Goal: Information Seeking & Learning: Learn about a topic

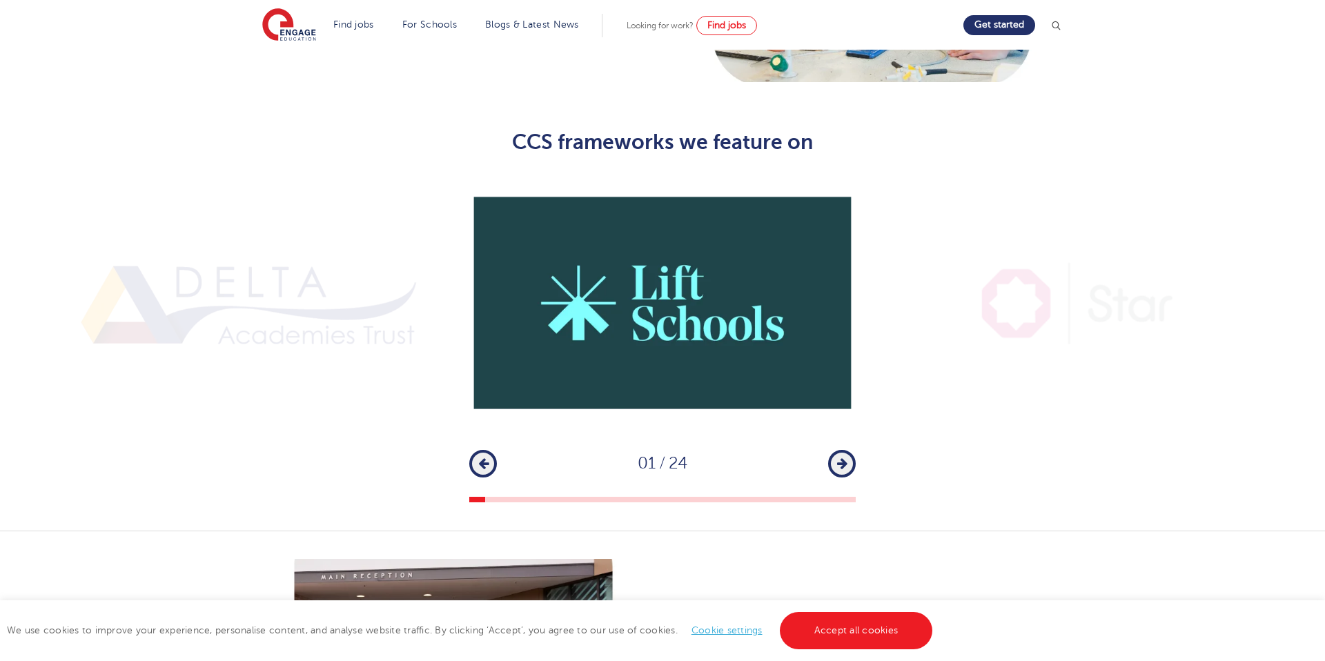
scroll to position [936, 0]
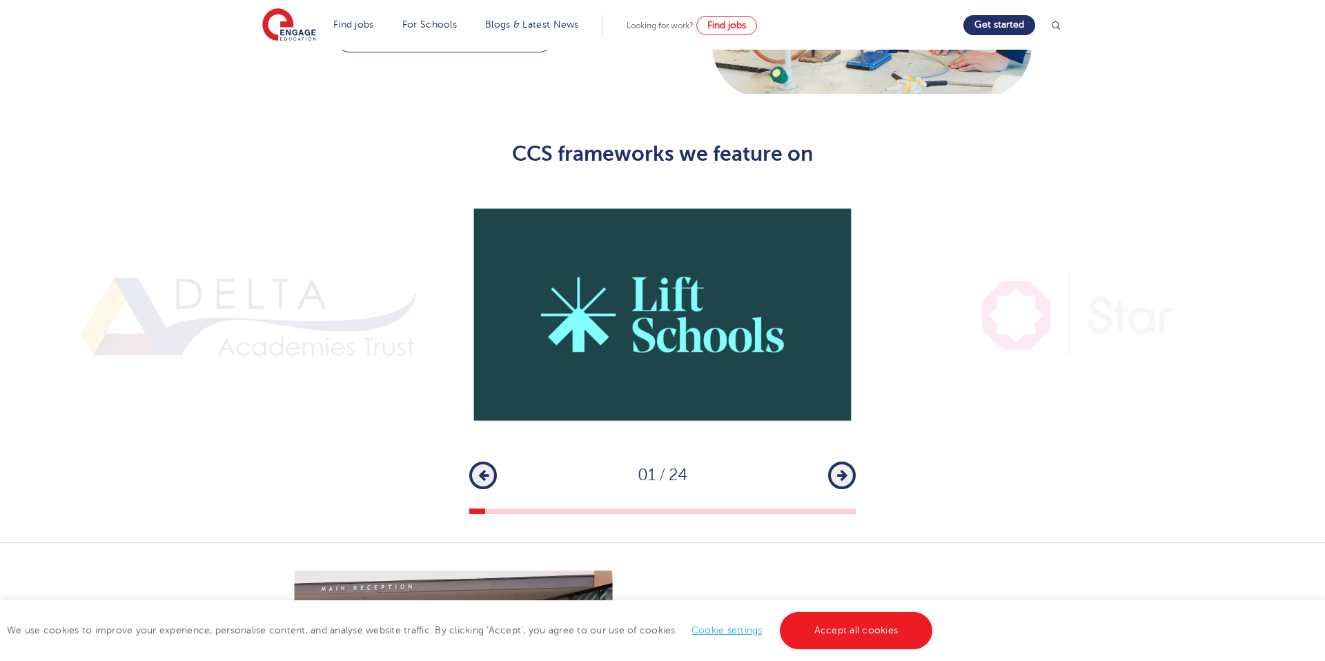
click at [847, 469] on icon "button" at bounding box center [842, 475] width 10 height 12
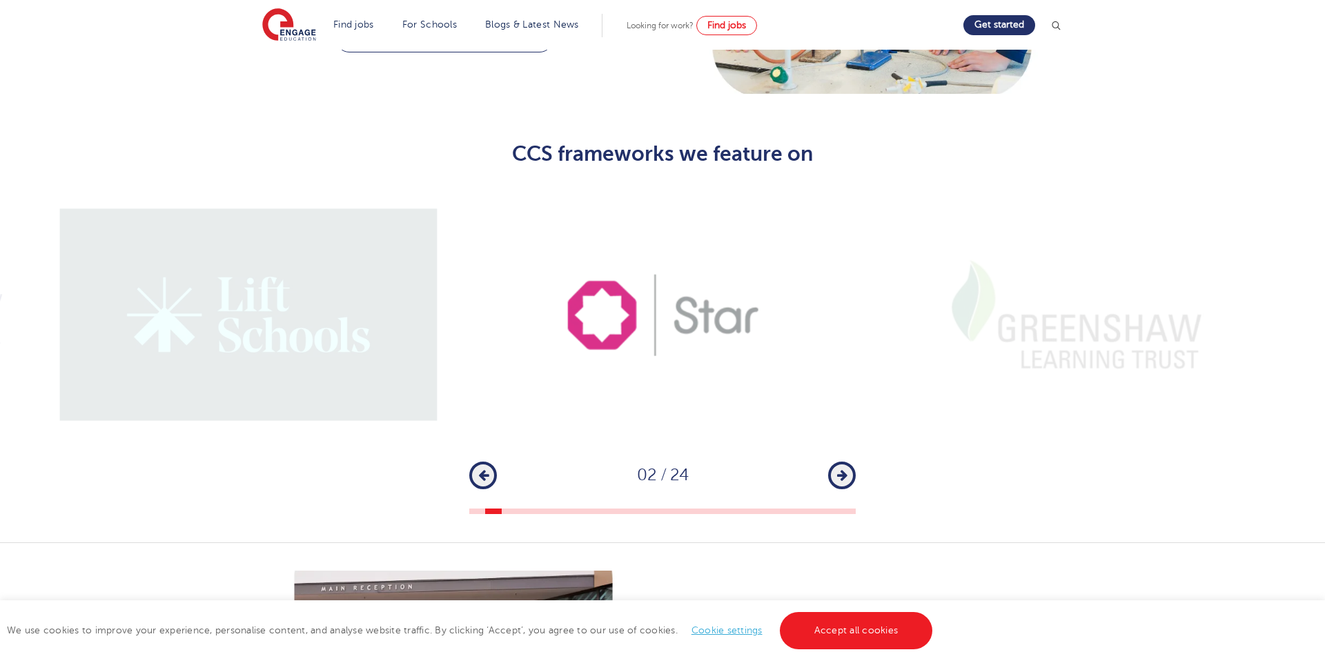
click at [846, 469] on icon "button" at bounding box center [842, 475] width 10 height 12
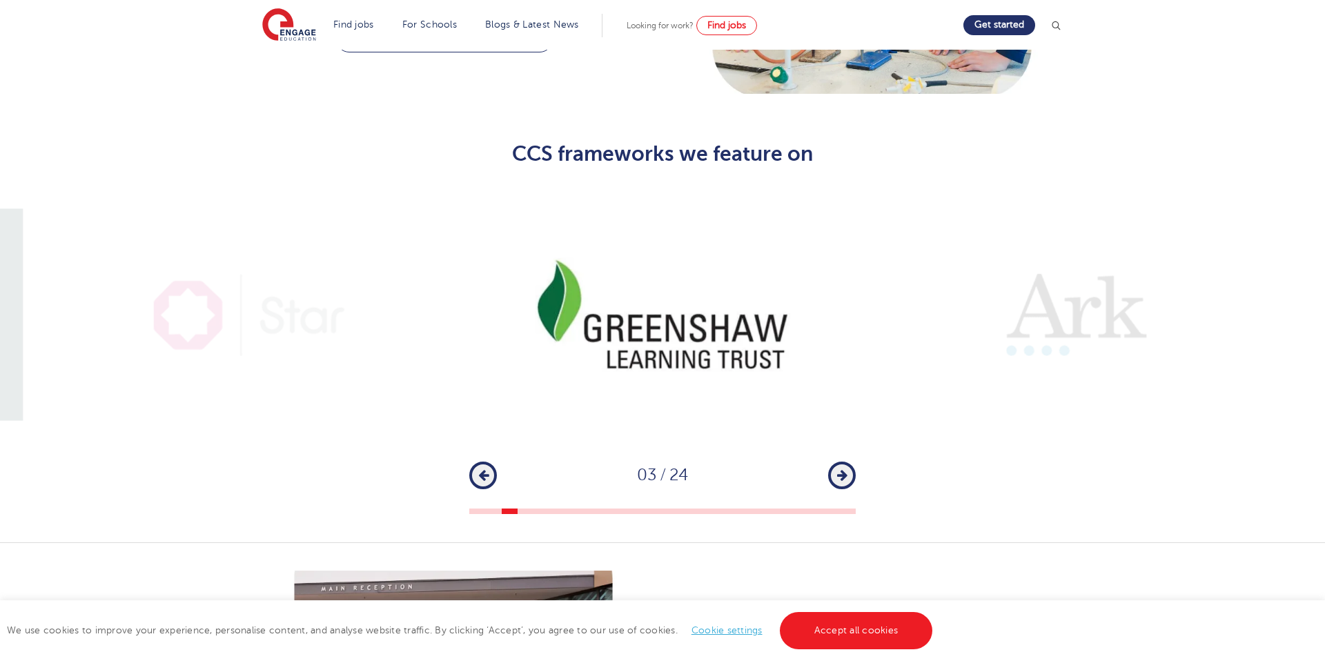
click at [846, 469] on icon "button" at bounding box center [842, 475] width 10 height 12
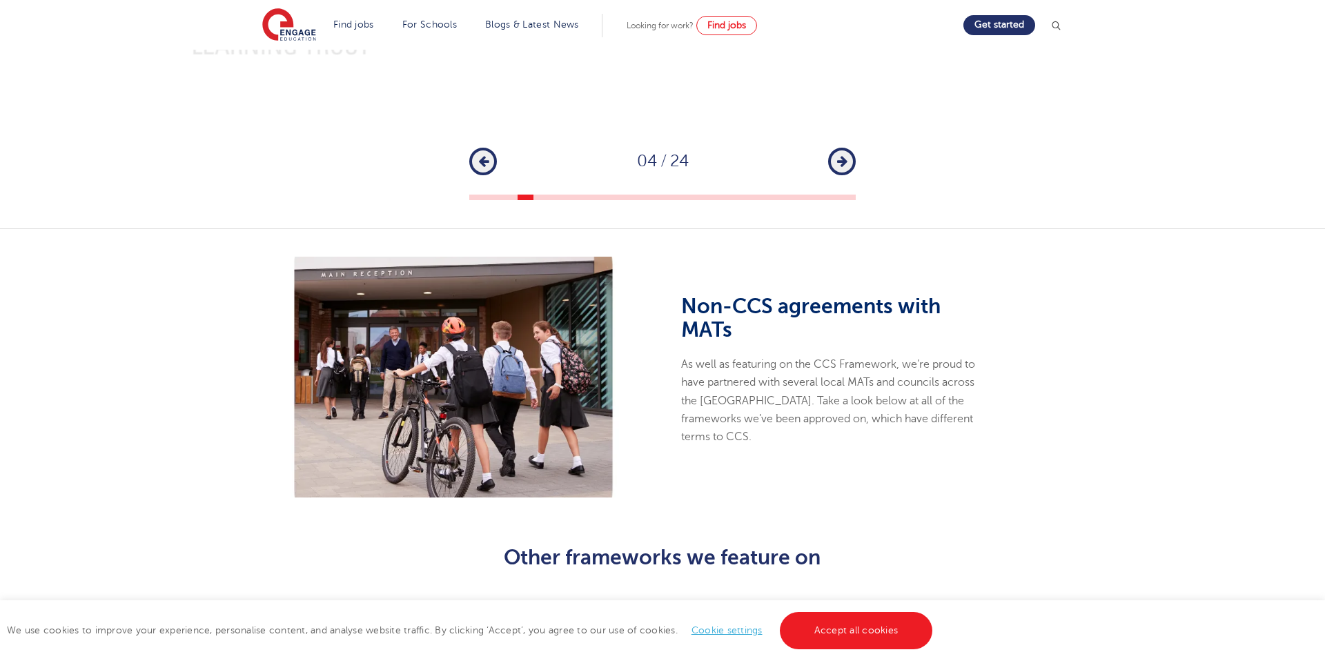
scroll to position [1272, 0]
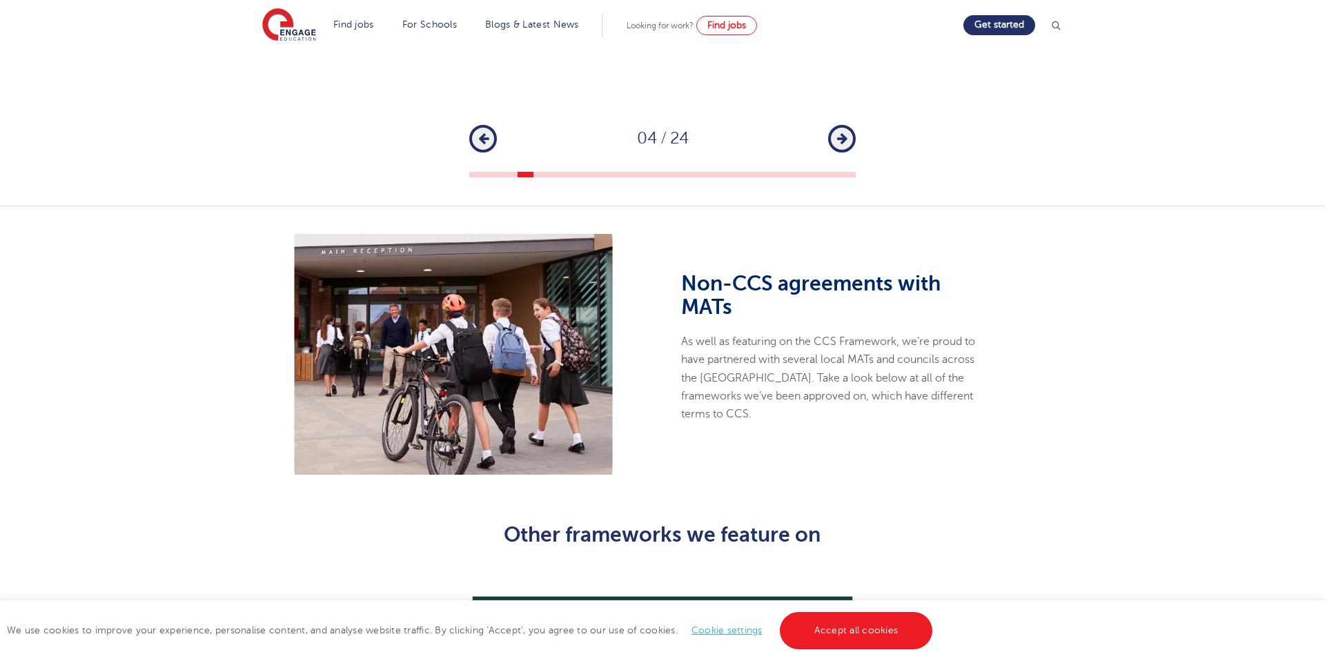
click at [822, 337] on p "As well as featuring on the CCS Framework, we’re proud to have partnered with s…" at bounding box center [835, 378] width 308 height 90
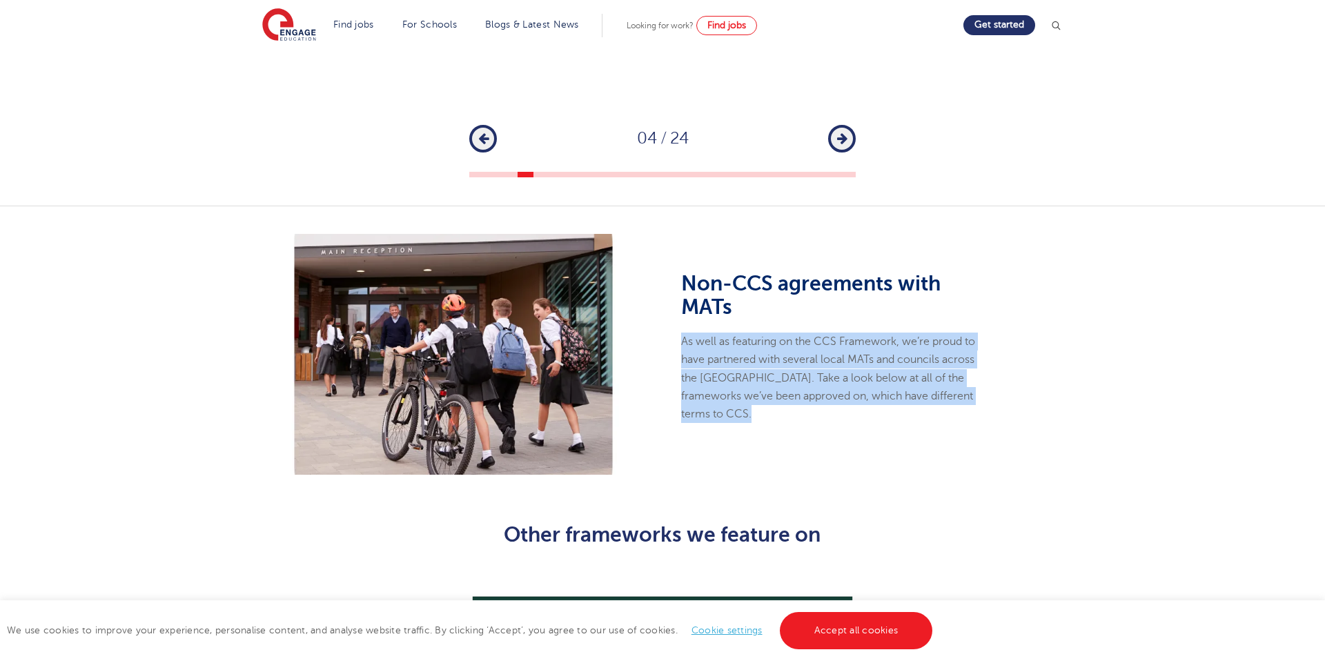
click at [822, 337] on p "As well as featuring on the CCS Framework, we’re proud to have partnered with s…" at bounding box center [835, 378] width 308 height 90
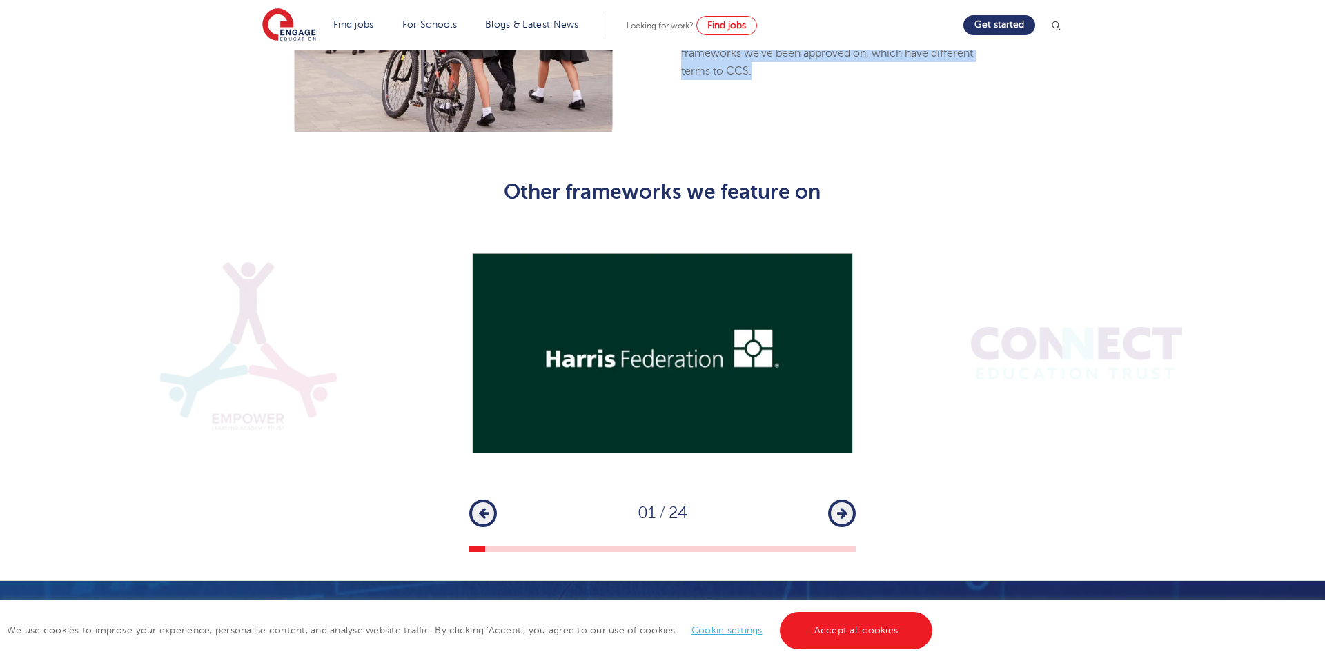
scroll to position [1617, 0]
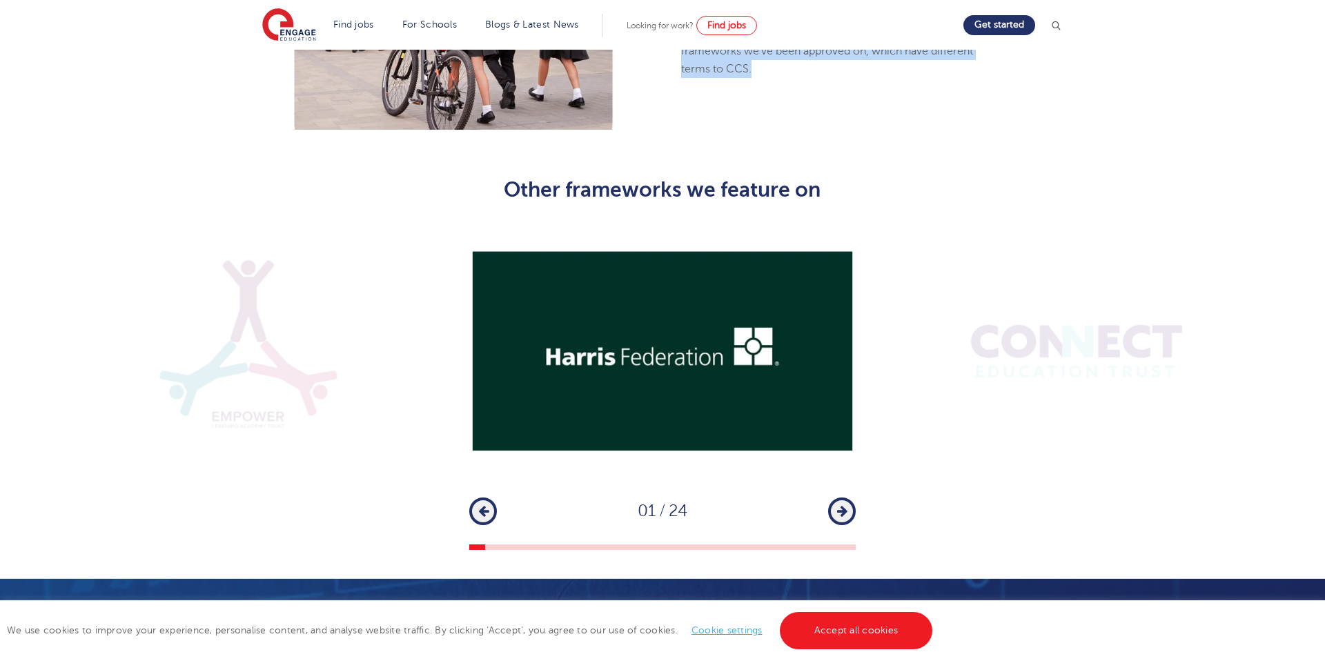
click at [844, 505] on icon "button" at bounding box center [842, 511] width 10 height 12
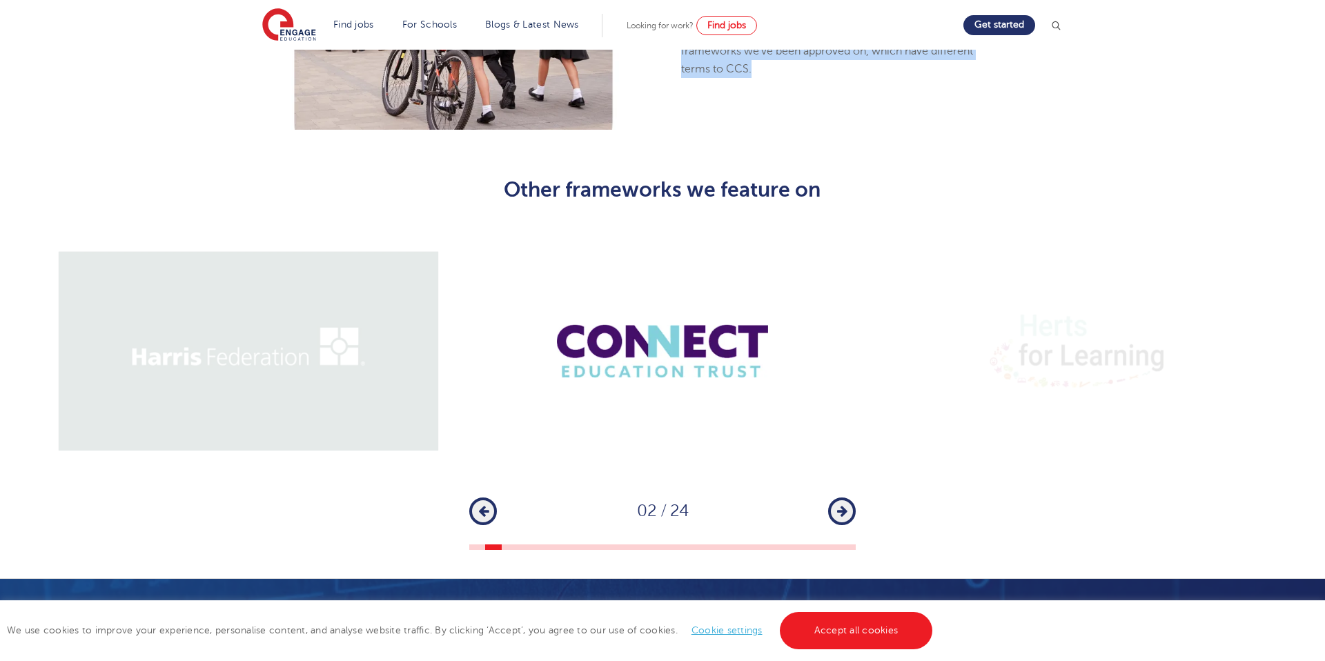
click at [844, 505] on icon "button" at bounding box center [842, 511] width 10 height 12
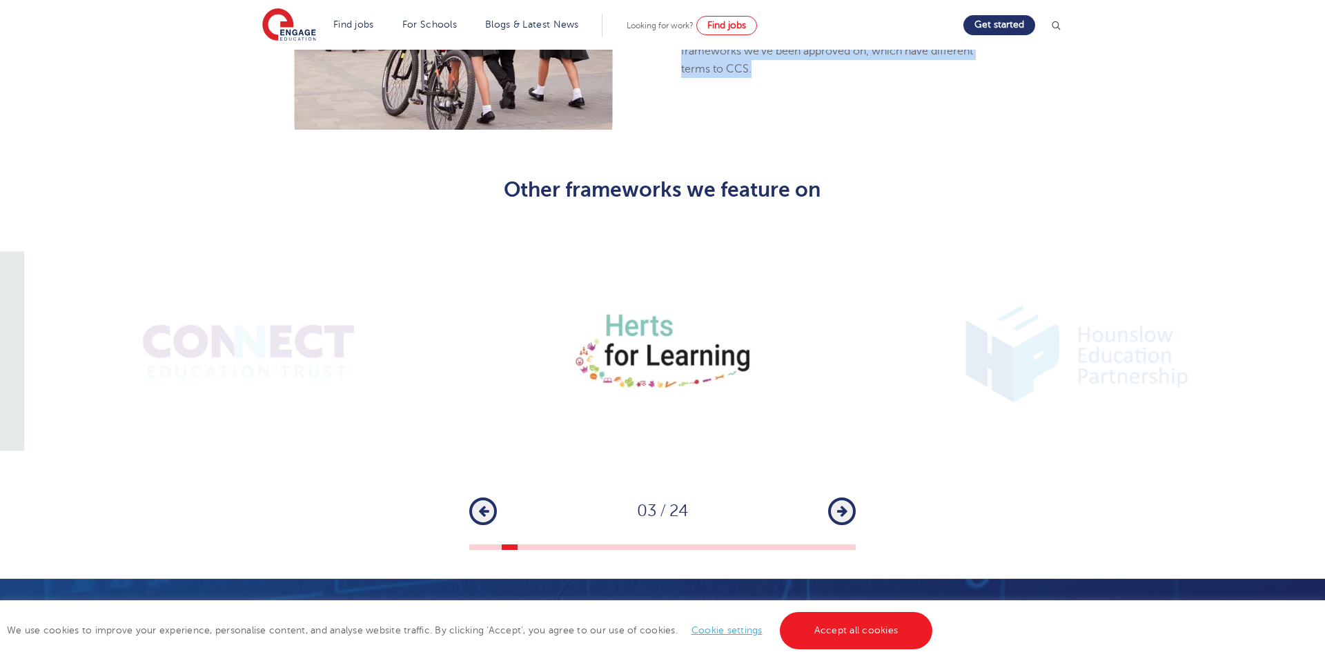
click at [844, 505] on icon "button" at bounding box center [842, 511] width 10 height 12
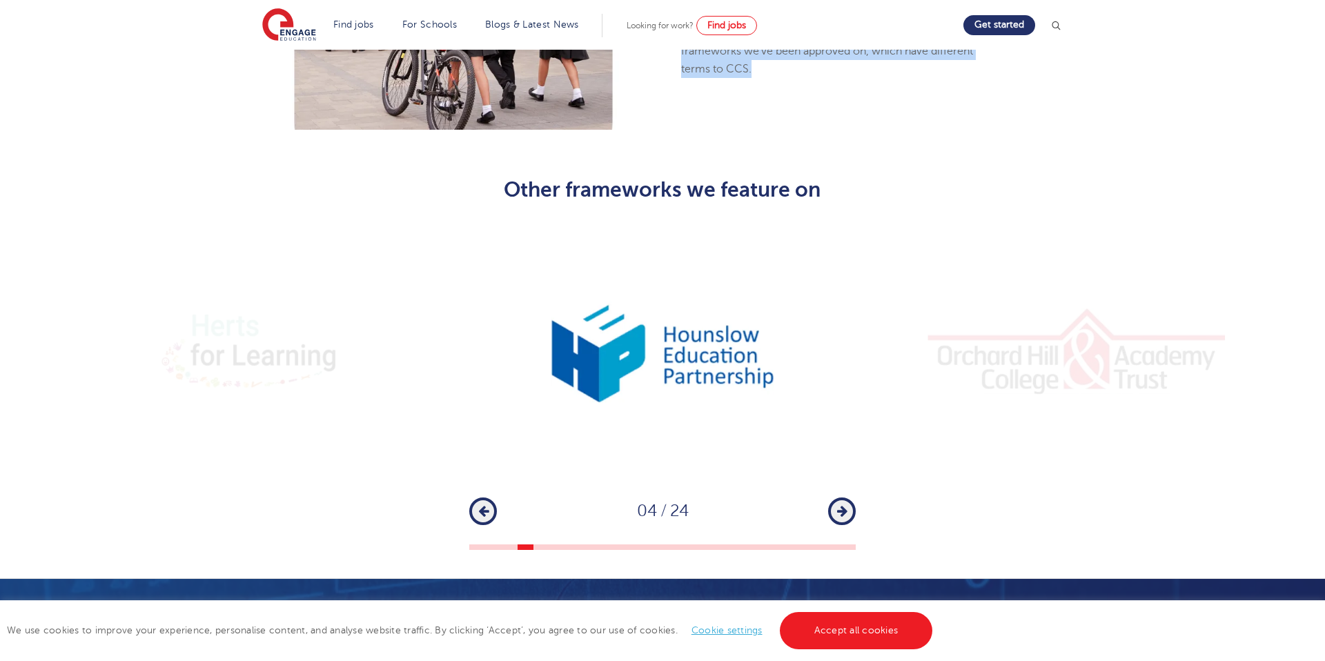
click at [844, 505] on icon "button" at bounding box center [842, 511] width 10 height 12
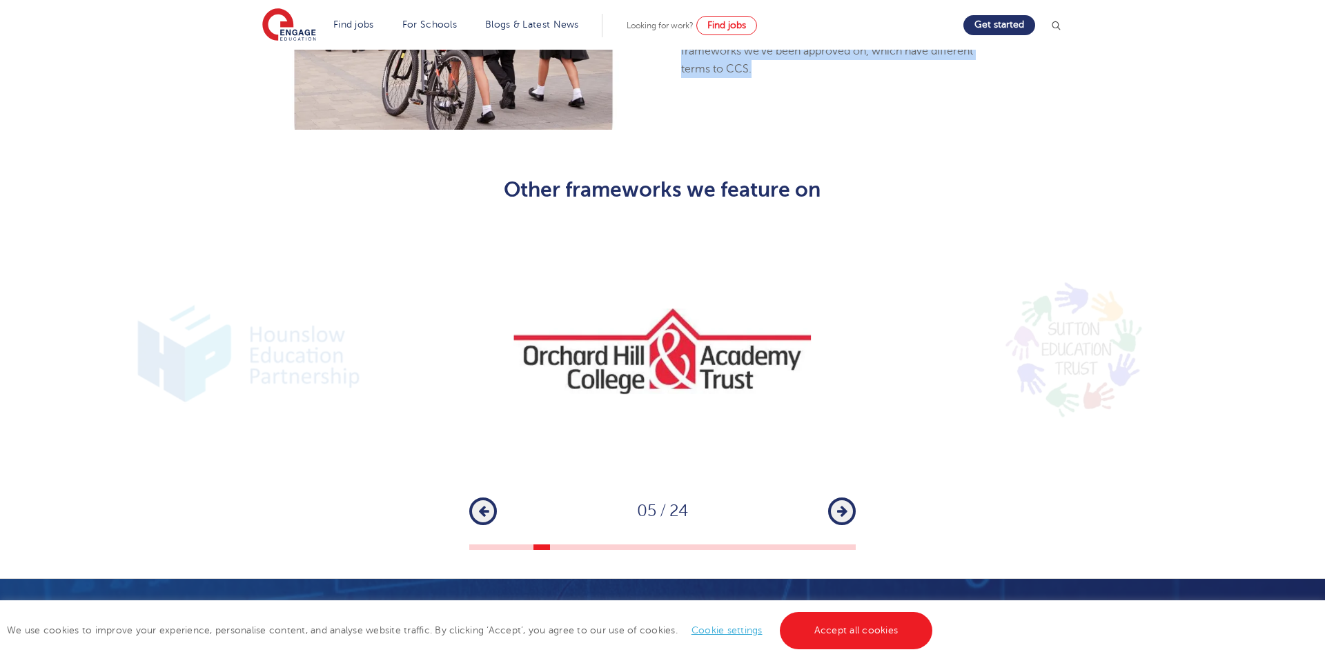
click at [841, 505] on icon "button" at bounding box center [842, 511] width 10 height 12
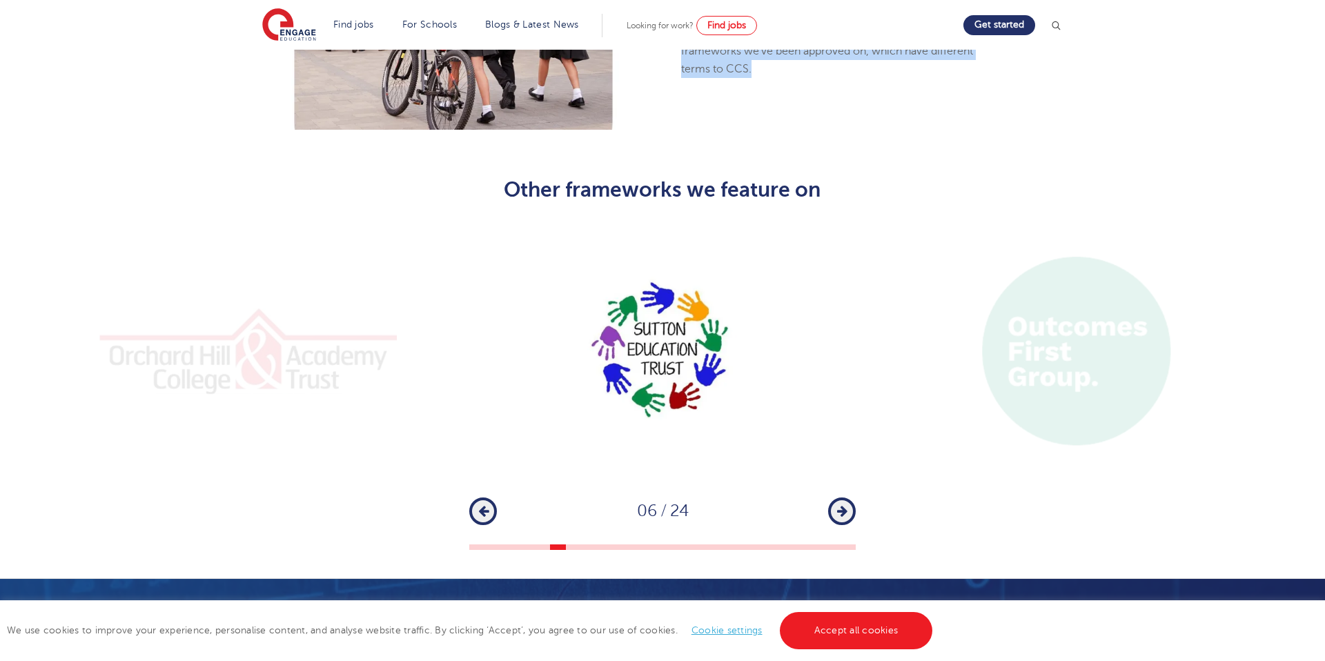
click at [841, 505] on icon "button" at bounding box center [842, 511] width 10 height 12
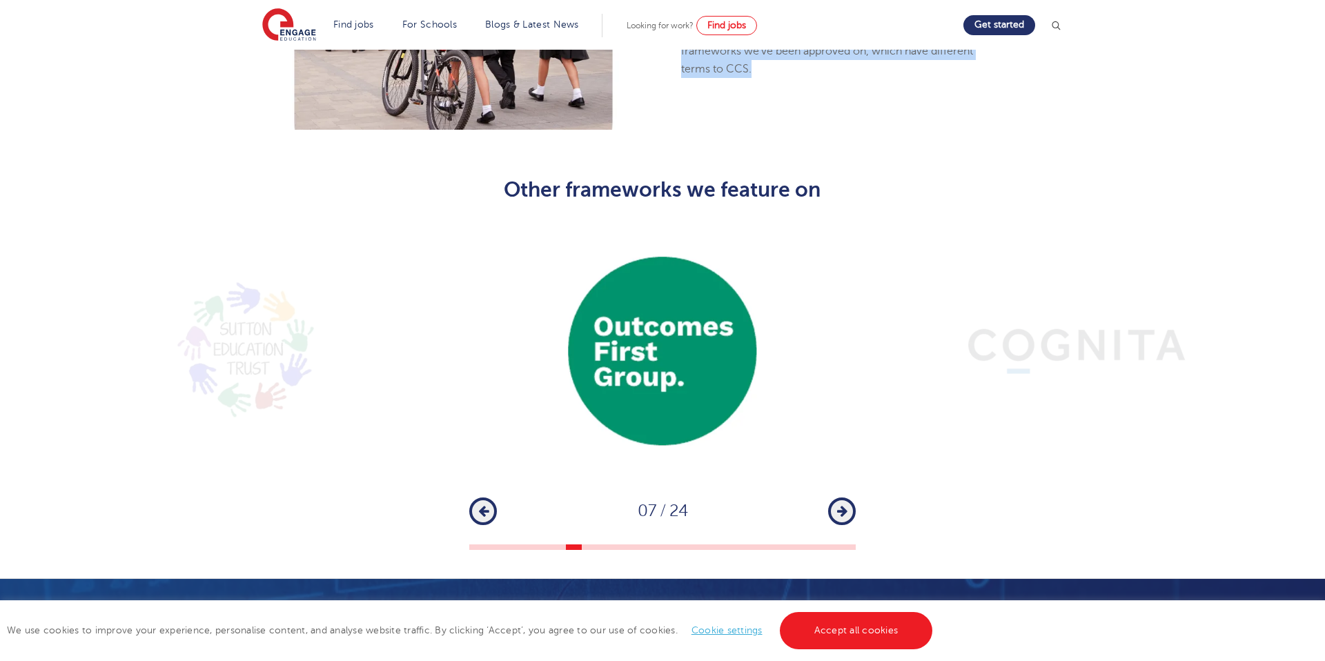
click at [841, 505] on icon "button" at bounding box center [842, 511] width 10 height 12
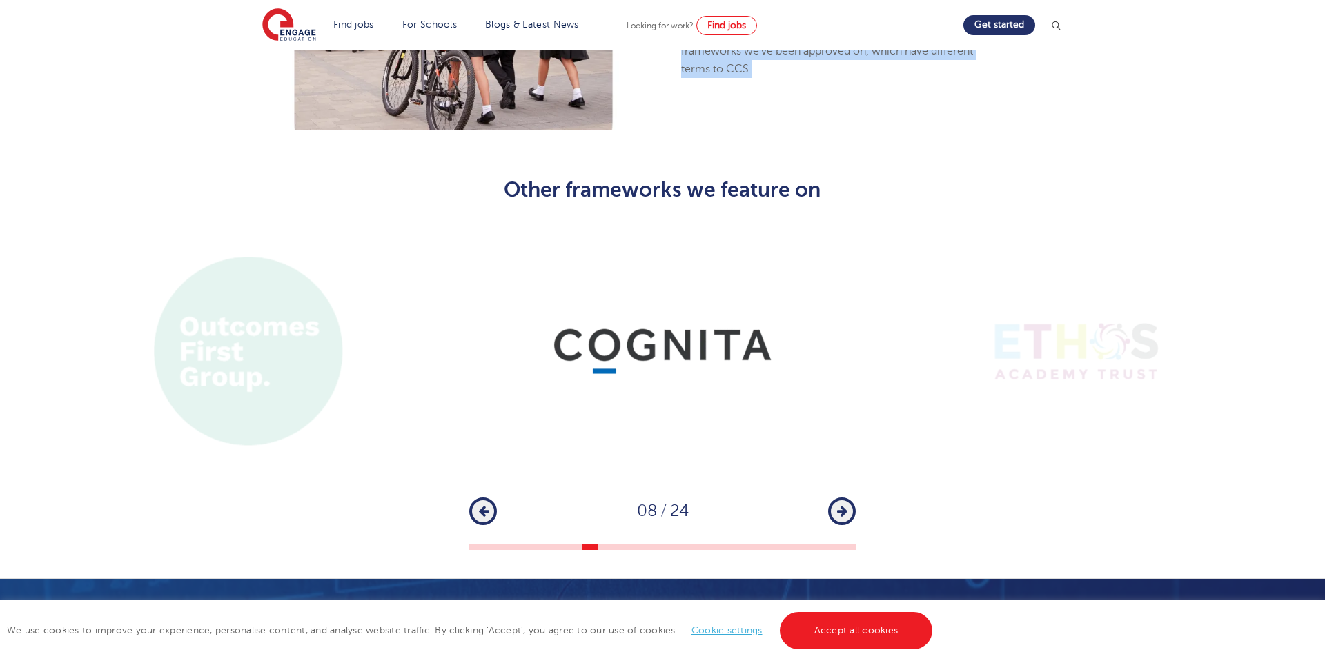
click at [841, 505] on icon "button" at bounding box center [842, 511] width 10 height 12
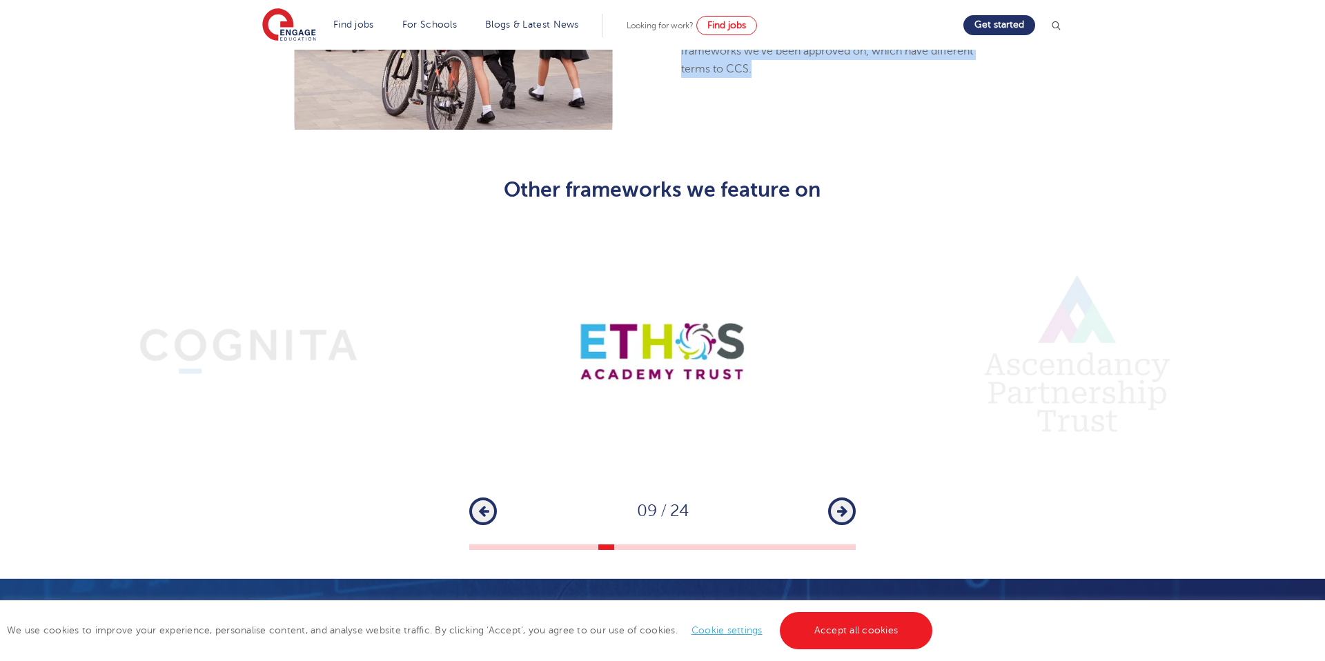
click at [841, 505] on icon "button" at bounding box center [842, 511] width 10 height 12
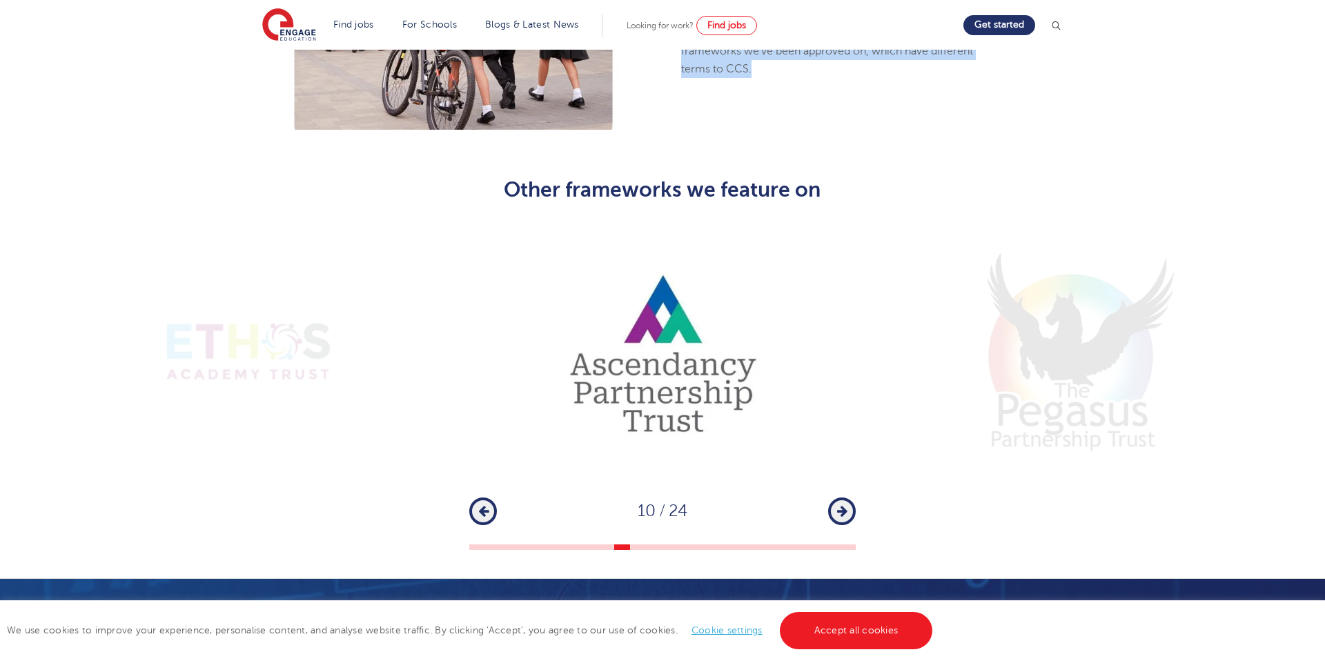
click at [841, 505] on icon "button" at bounding box center [842, 511] width 10 height 12
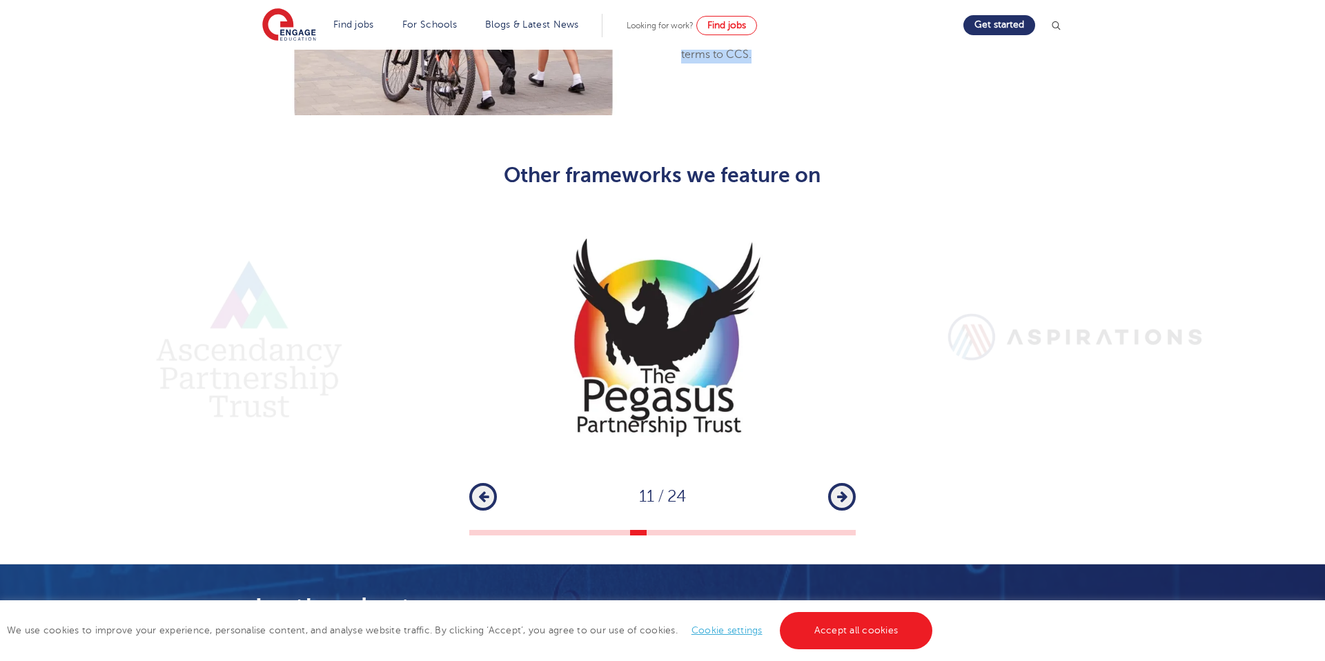
scroll to position [1634, 0]
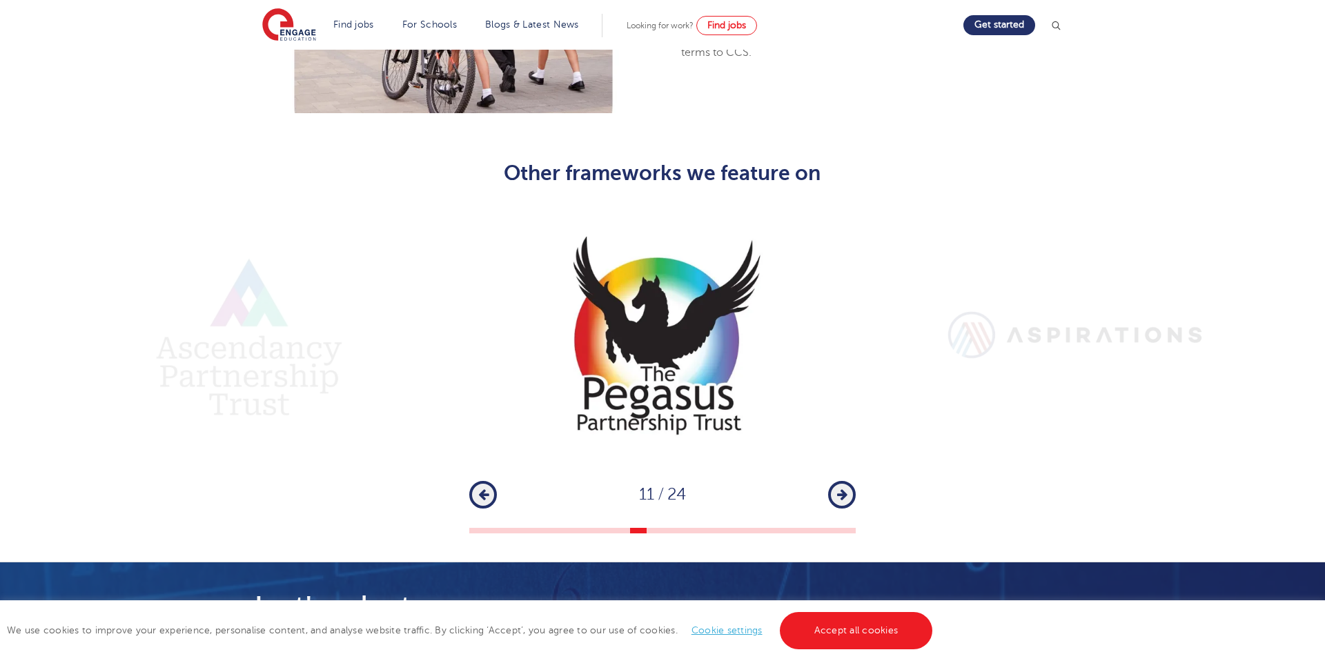
click at [841, 466] on div "1 2 3 4 5 6 7 8 9 10 11 12 13 14 15 16 17 18 19 20 21 22 23 24 Previous 11 / 24…" at bounding box center [662, 370] width 1325 height 328
click at [841, 488] on icon "button" at bounding box center [842, 494] width 10 height 12
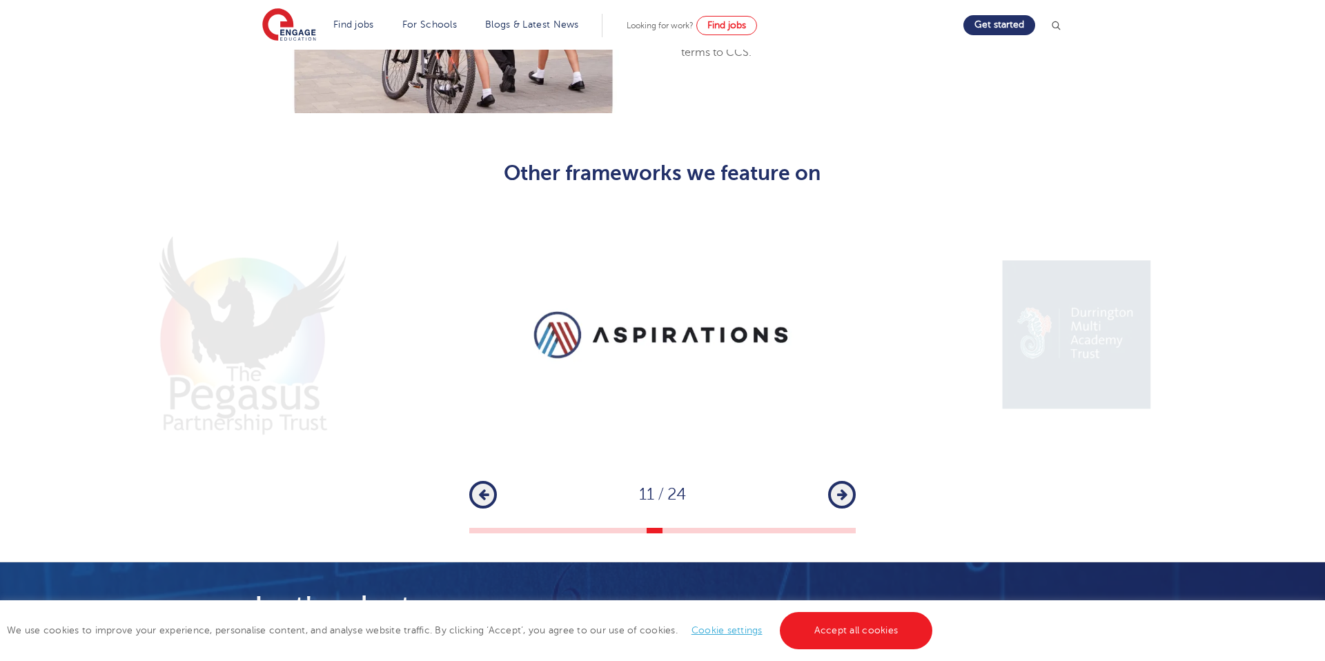
click at [841, 488] on icon "button" at bounding box center [842, 494] width 10 height 12
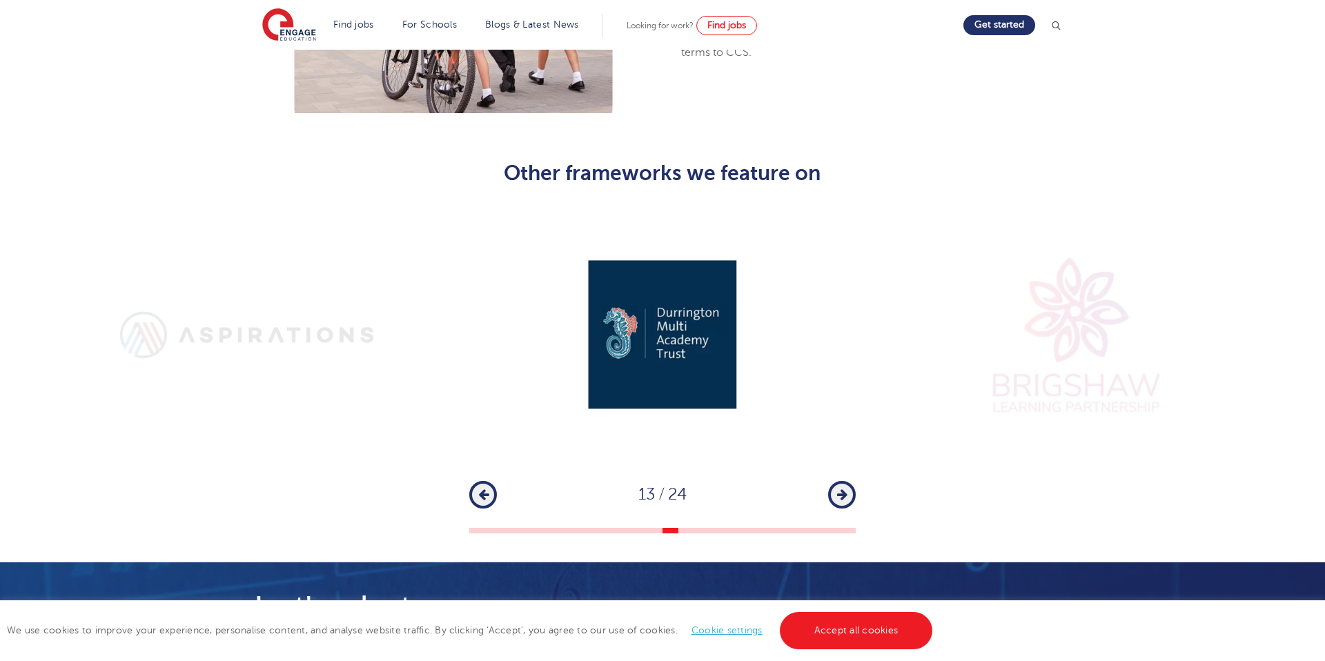
click at [841, 488] on icon "button" at bounding box center [842, 494] width 10 height 12
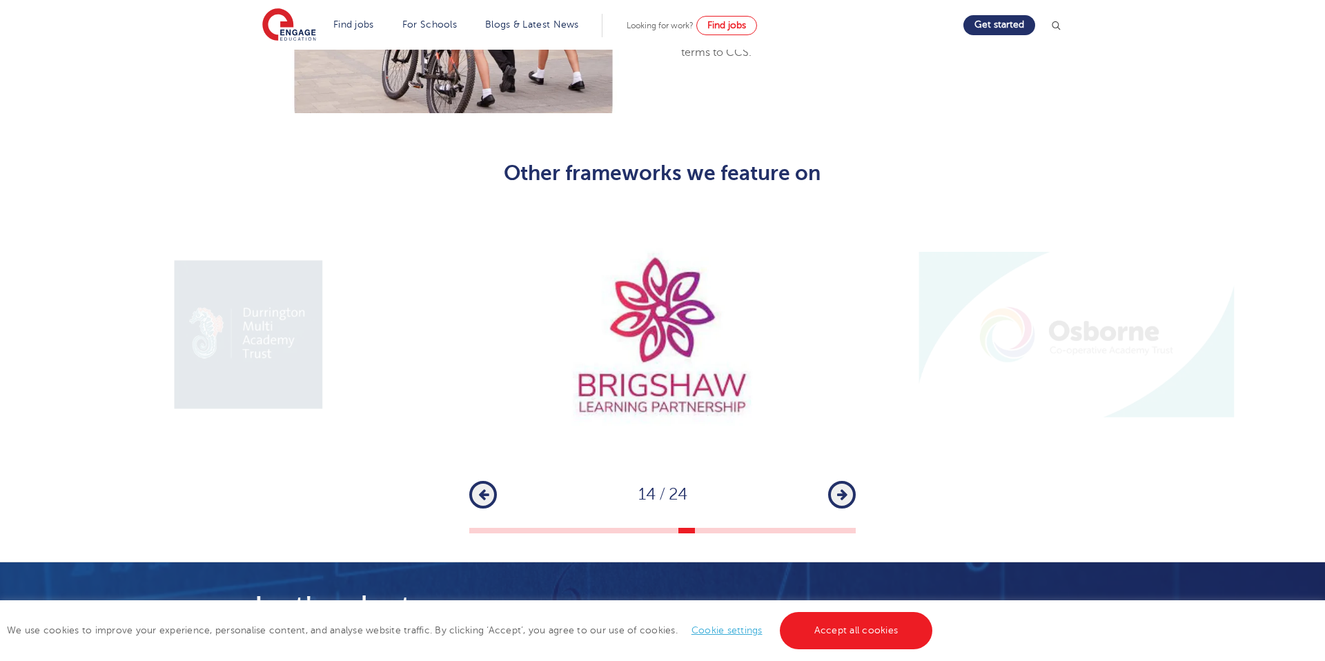
click at [841, 488] on icon "button" at bounding box center [842, 494] width 10 height 12
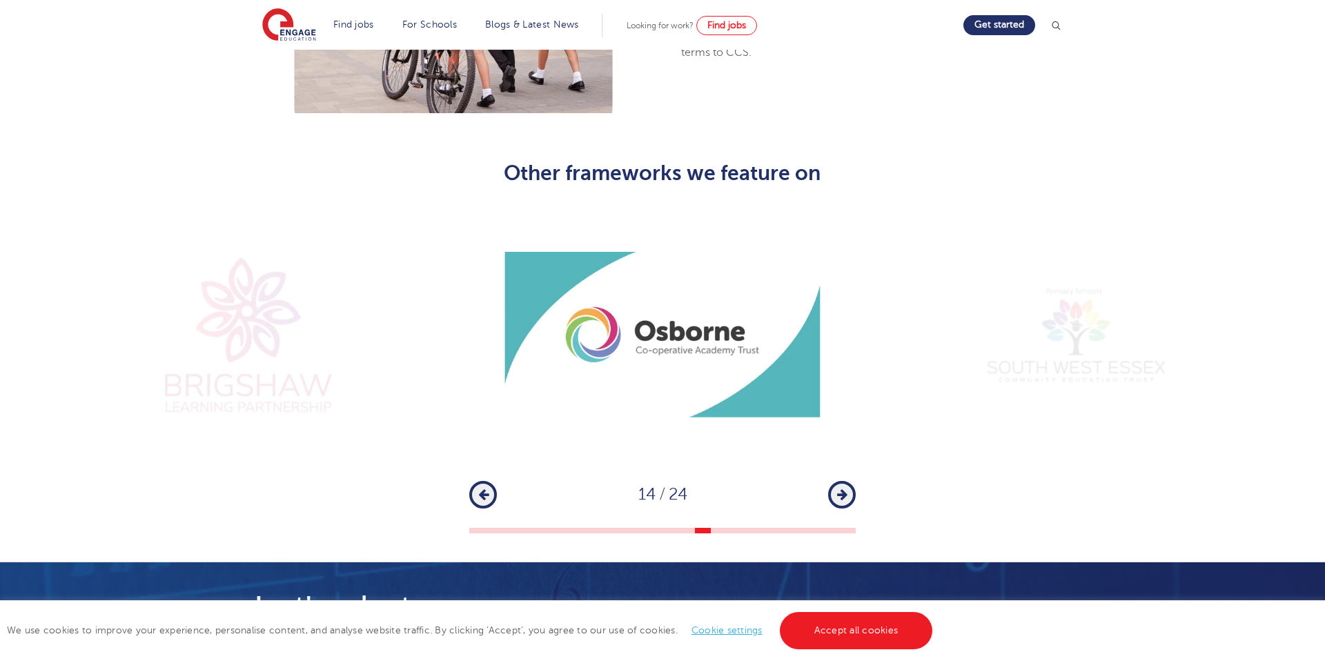
click at [841, 488] on icon "button" at bounding box center [842, 494] width 10 height 12
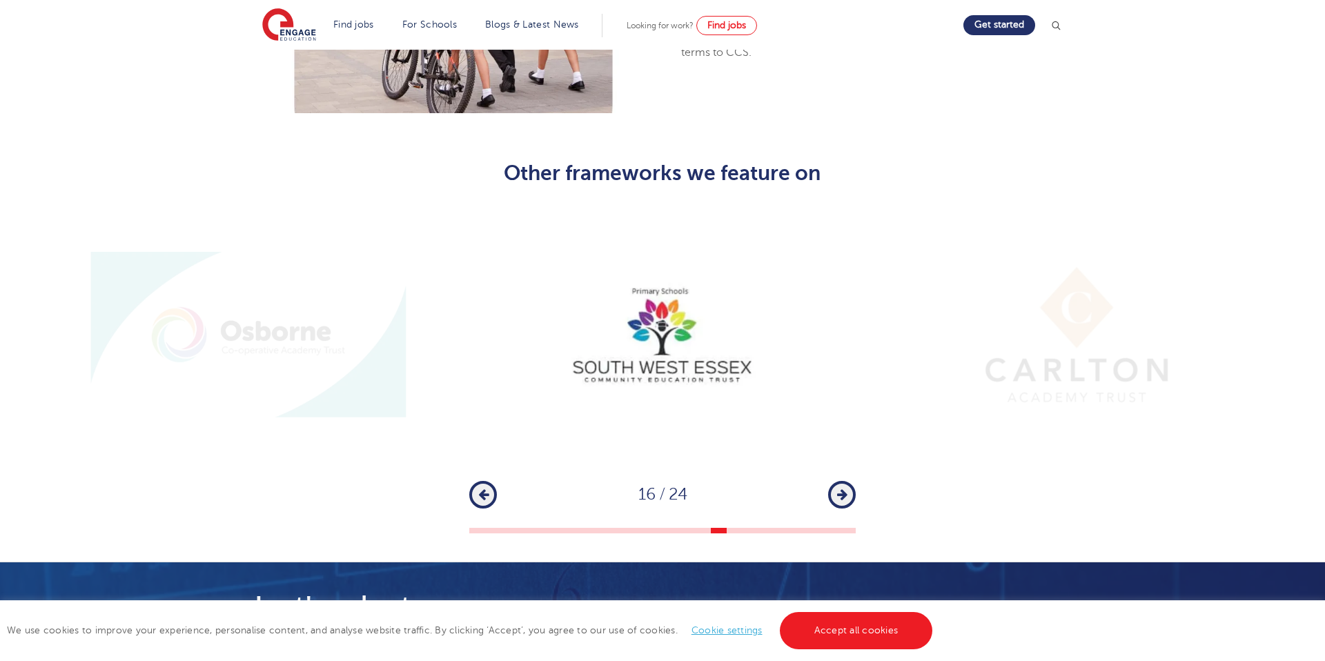
click at [841, 488] on icon "button" at bounding box center [842, 494] width 10 height 12
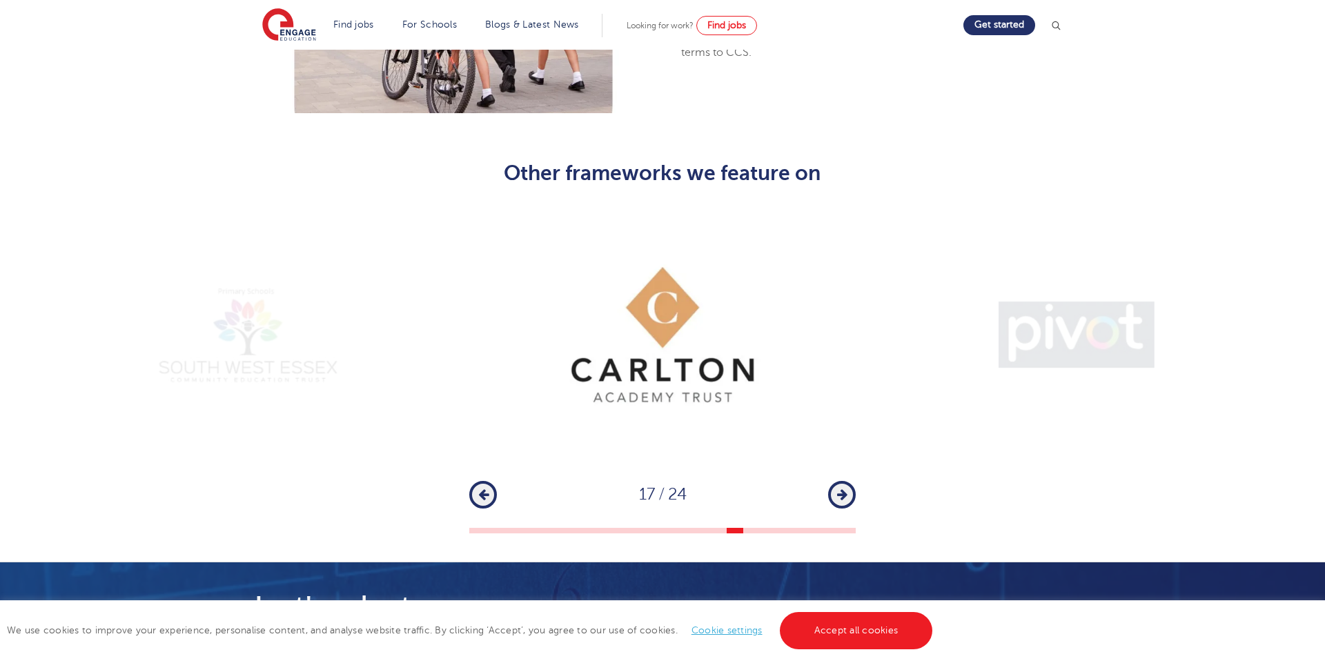
click at [841, 488] on icon "button" at bounding box center [842, 494] width 10 height 12
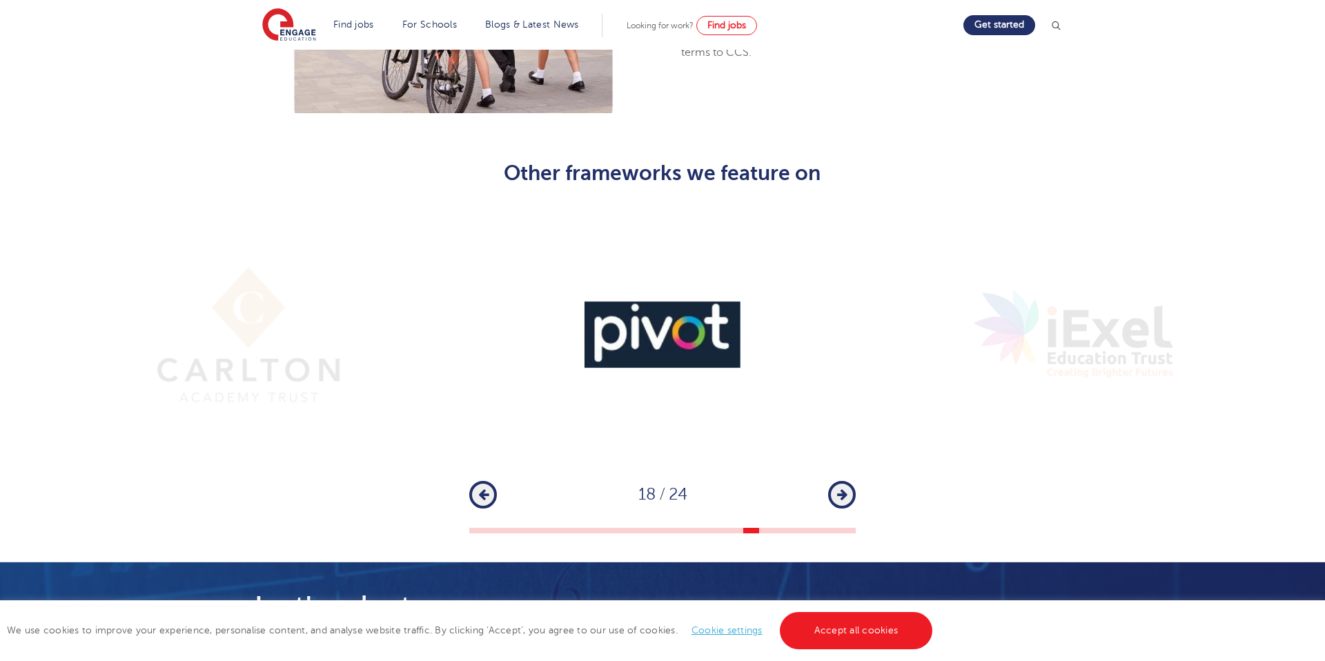
click at [841, 488] on icon "button" at bounding box center [842, 494] width 10 height 12
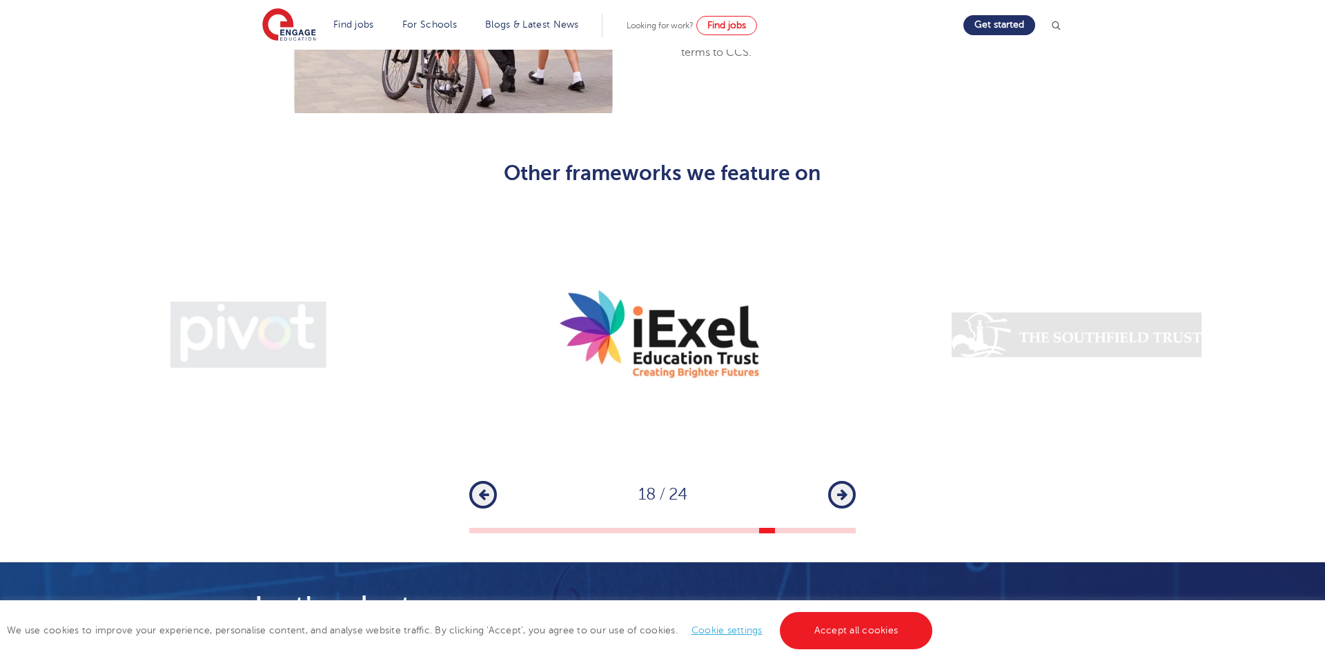
click at [841, 488] on icon "button" at bounding box center [842, 494] width 10 height 12
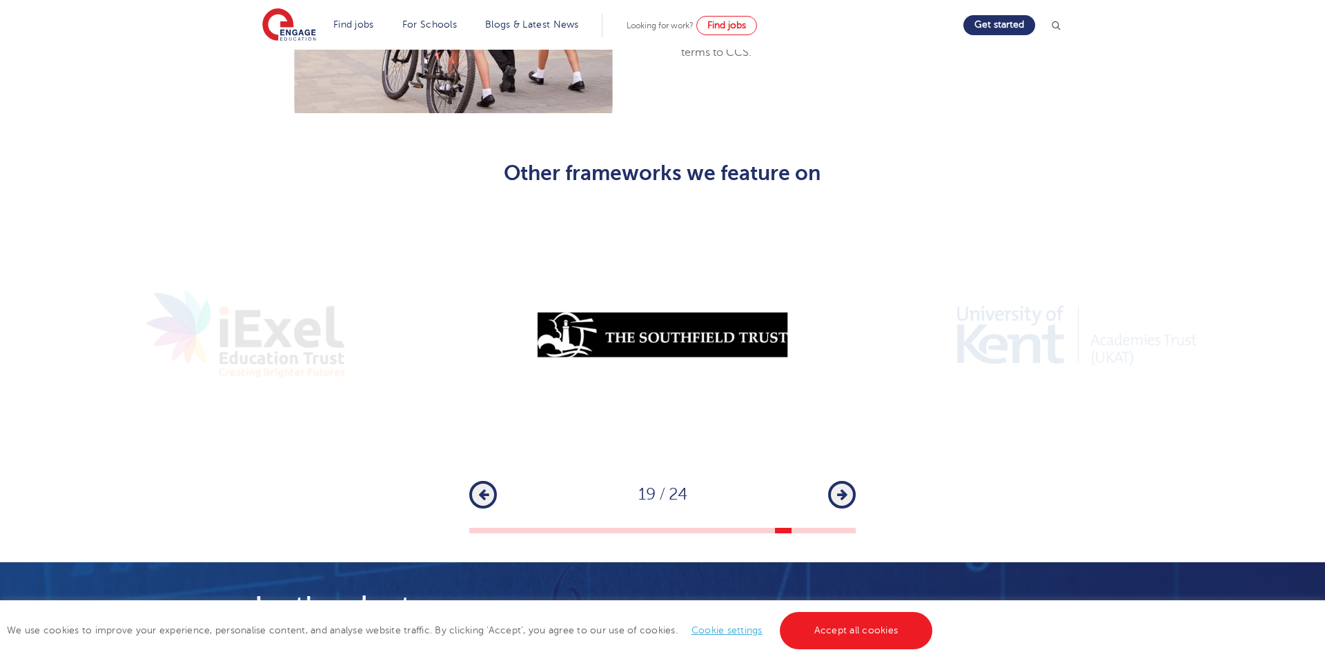
click at [841, 488] on icon "button" at bounding box center [842, 494] width 10 height 12
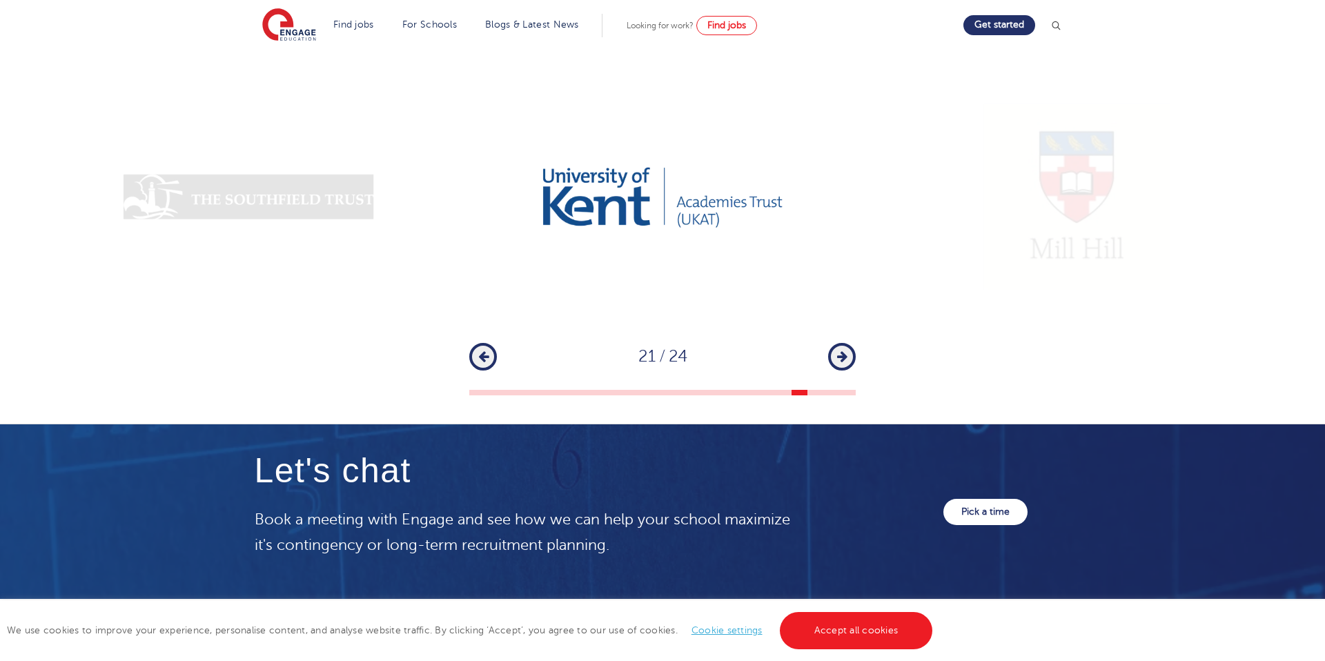
scroll to position [1777, 0]
